Goal: Task Accomplishment & Management: Use online tool/utility

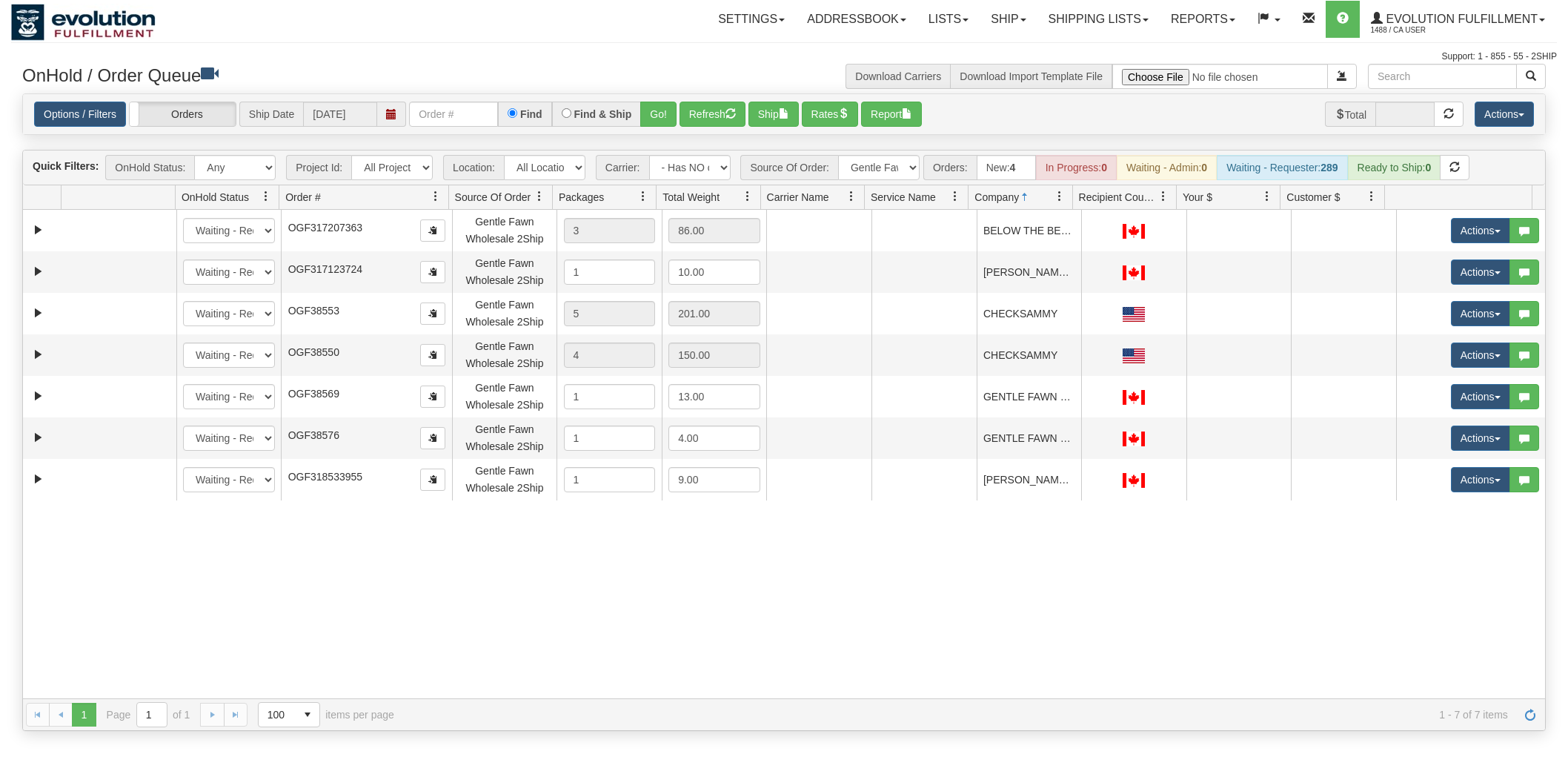
select select "-1"
select select "Gentle Fawn Wholesale 2Ship"
click at [450, 112] on input "text" at bounding box center [453, 113] width 89 height 25
type input "15740"
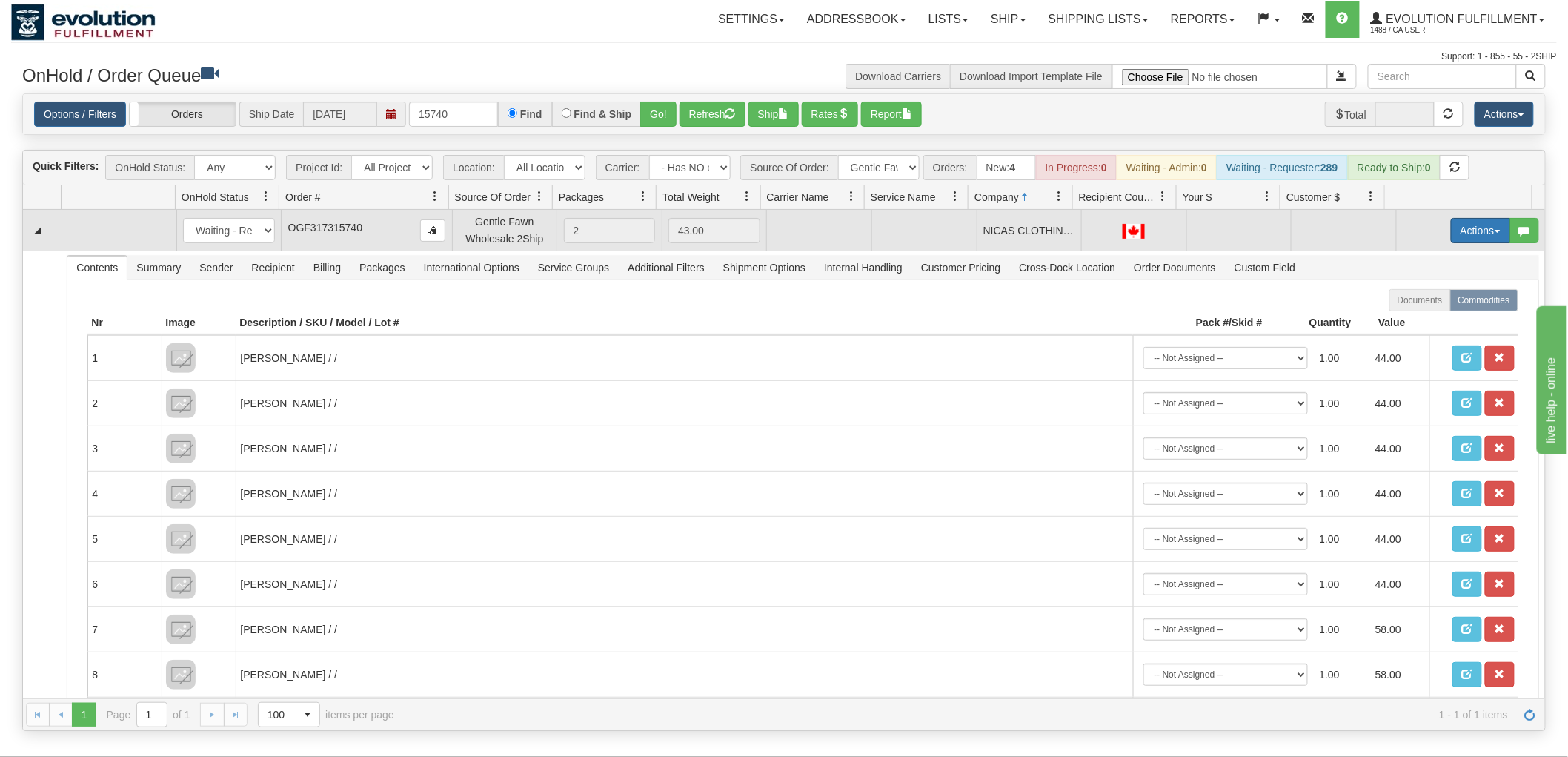
click at [1452, 233] on button "Actions" at bounding box center [1481, 230] width 59 height 25
click at [1445, 295] on span "Rate All Services" at bounding box center [1450, 297] width 89 height 12
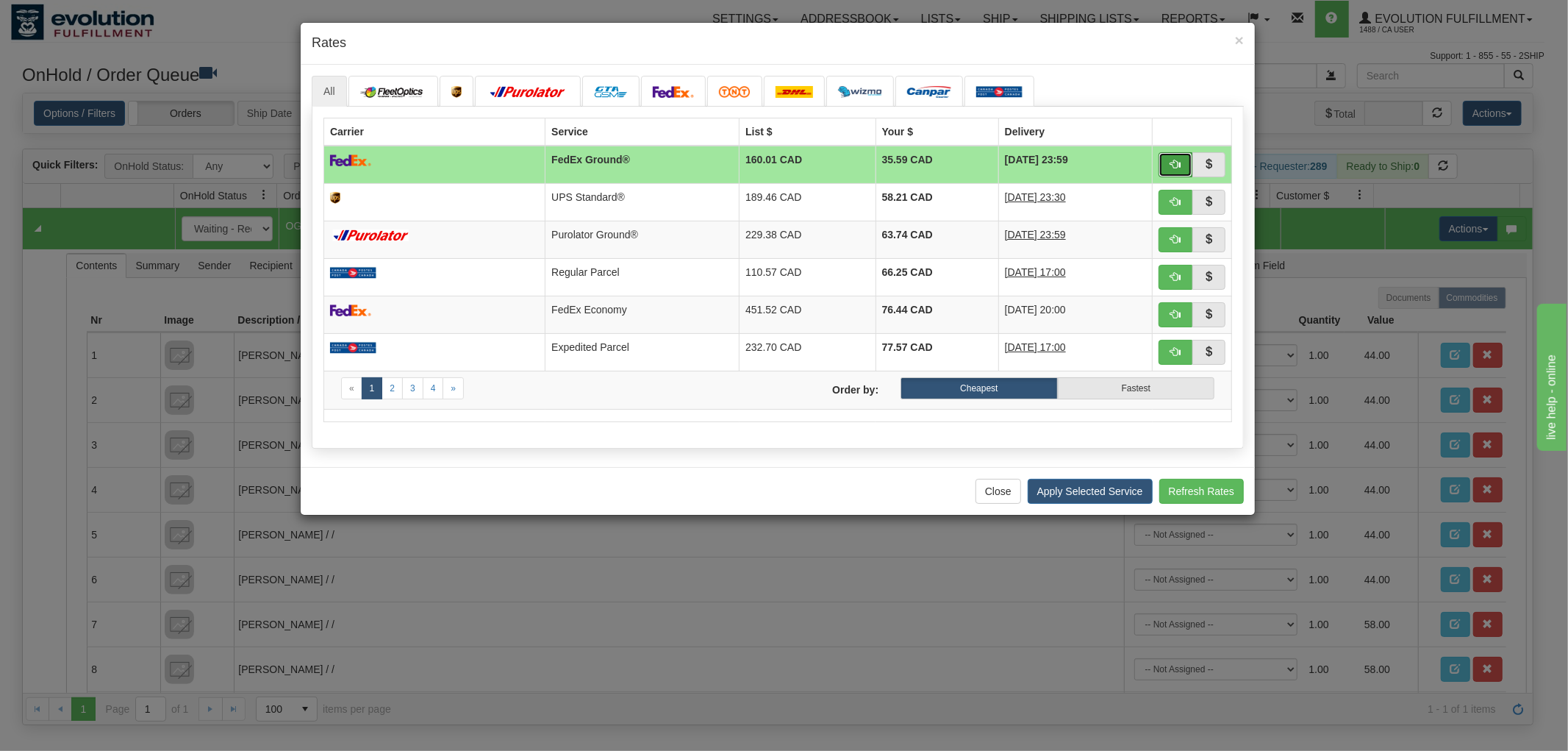
click at [1174, 170] on button "button" at bounding box center [1175, 164] width 33 height 25
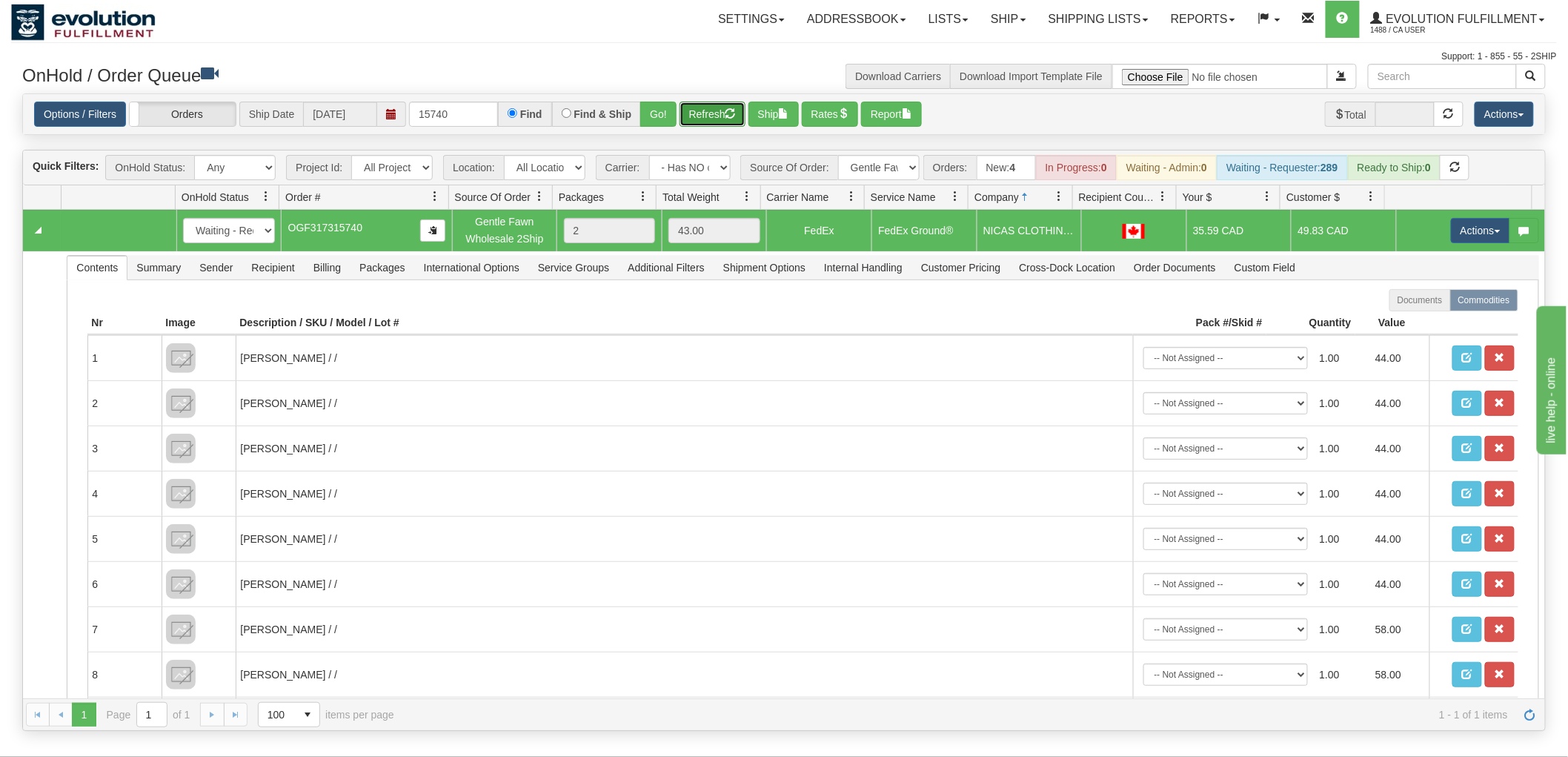
click at [733, 109] on span "button" at bounding box center [730, 113] width 10 height 10
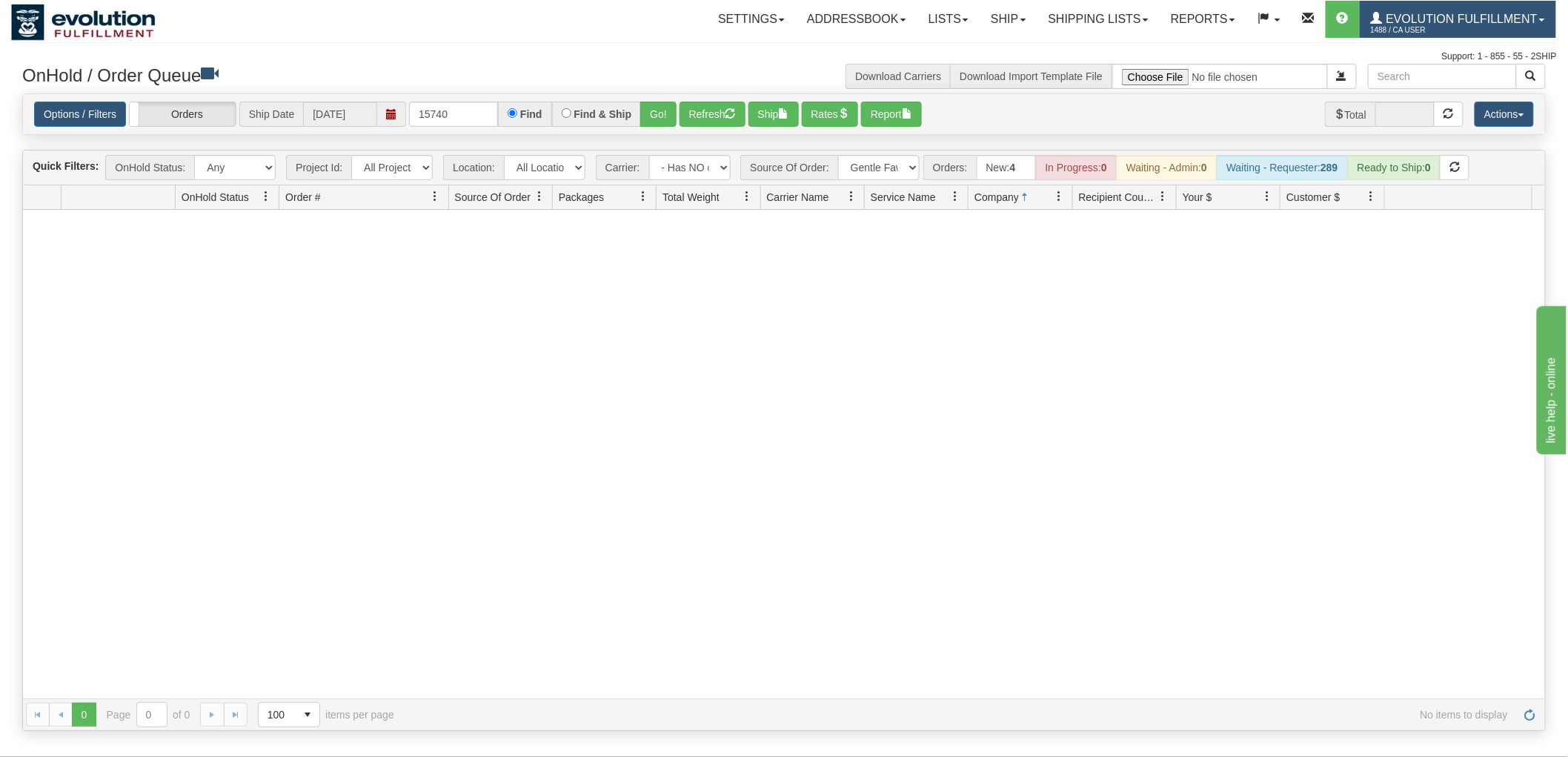
click at [1433, 14] on span "Evolution Fulfillment" at bounding box center [1460, 19] width 155 height 13
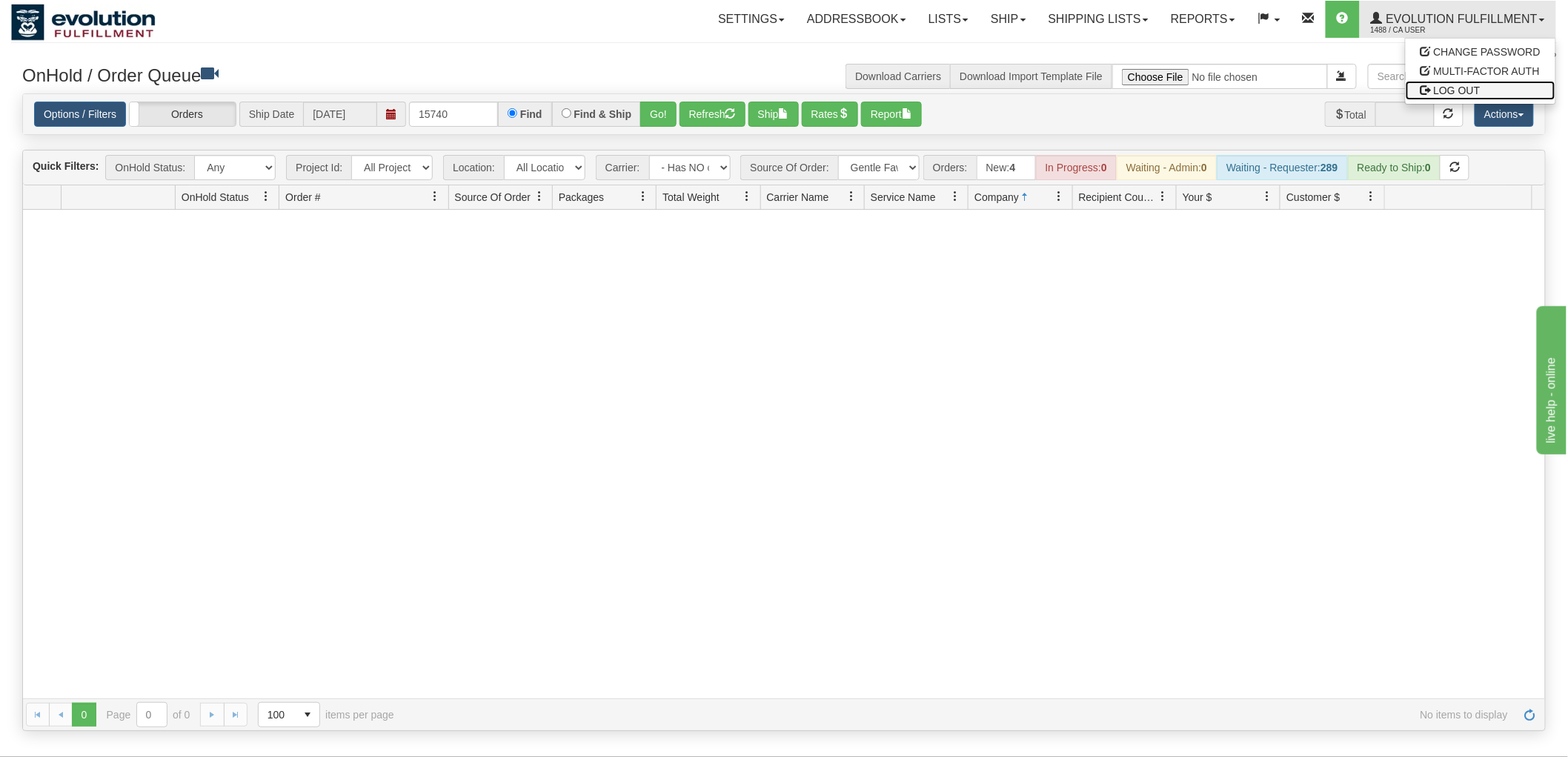
click at [1438, 92] on span "LOG OUT" at bounding box center [1457, 90] width 47 height 12
